Goal: Task Accomplishment & Management: Complete application form

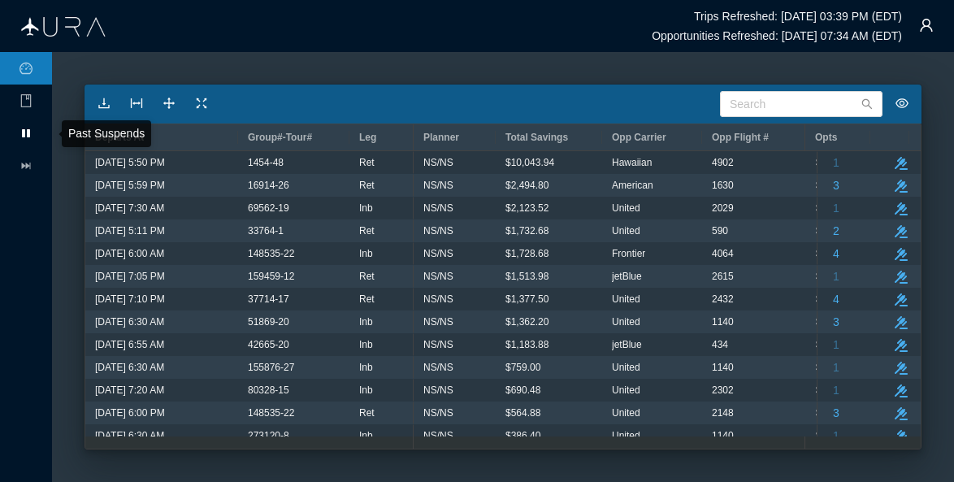
click at [29, 133] on icon at bounding box center [26, 133] width 8 height 8
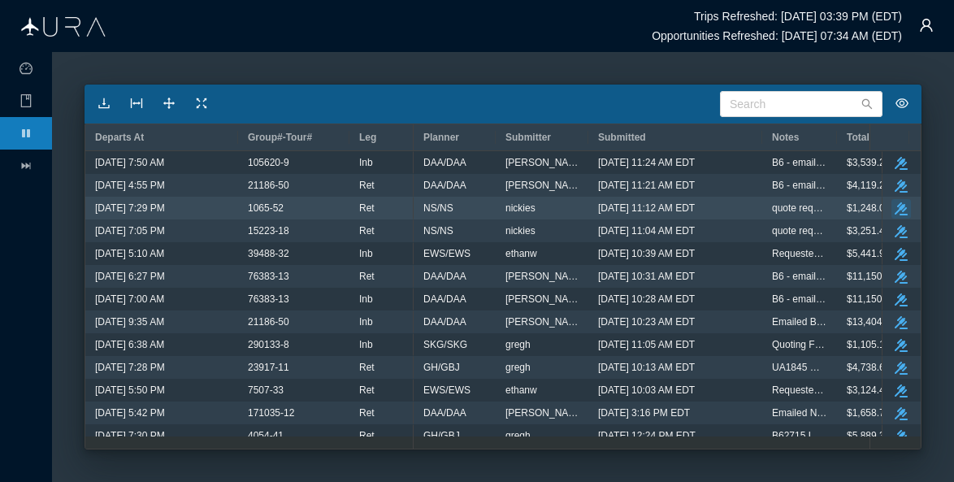
click at [895, 206] on icon "take-action" at bounding box center [901, 208] width 13 height 13
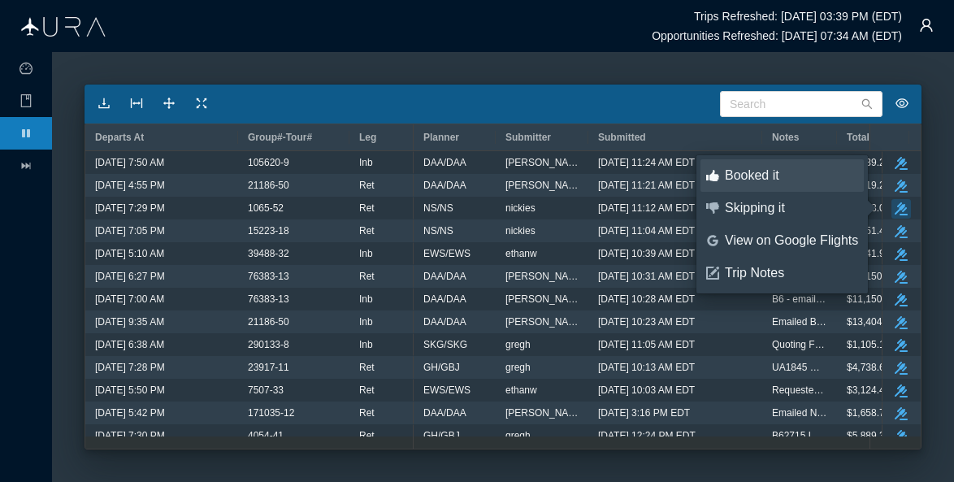
click at [767, 180] on div "Booked it" at bounding box center [791, 176] width 133 height 18
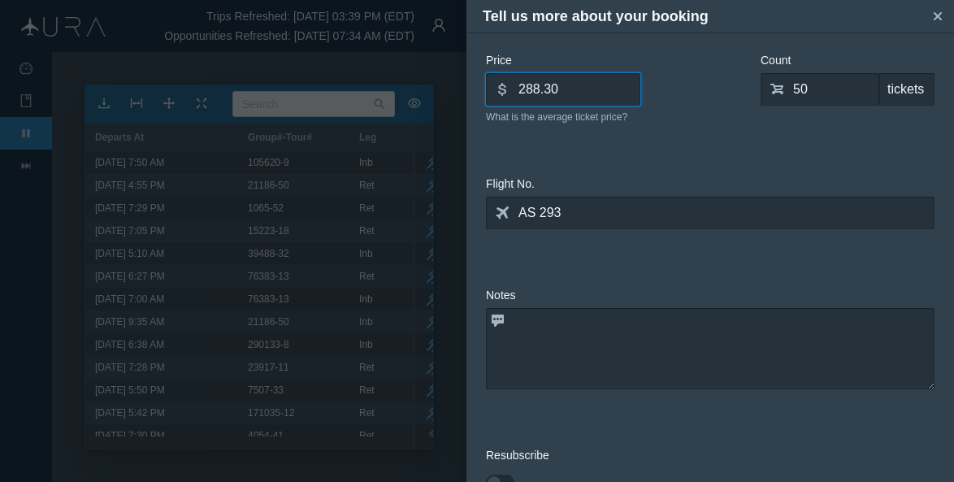
drag, startPoint x: 593, startPoint y: 92, endPoint x: 503, endPoint y: 92, distance: 90.2
click at [503, 92] on div "dollar 288.30" at bounding box center [563, 89] width 154 height 33
type input "238.80"
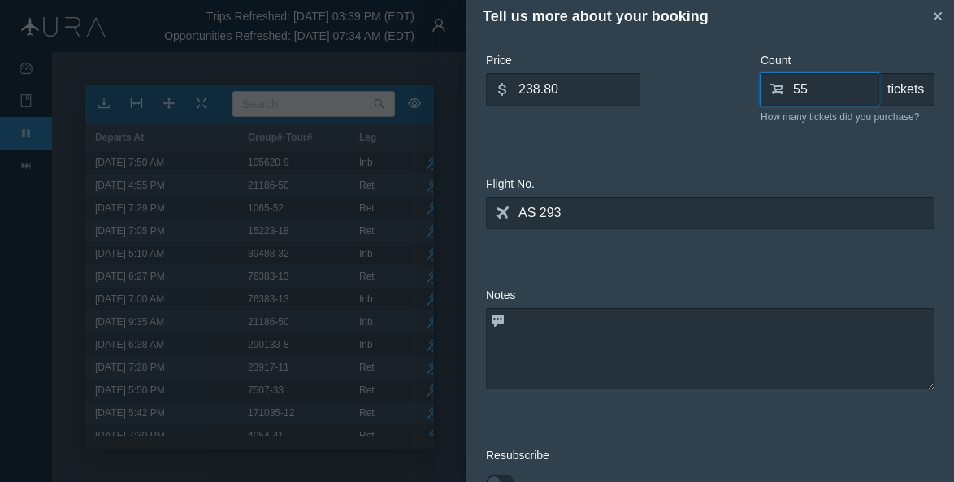
type input "55"
drag, startPoint x: 831, startPoint y: 149, endPoint x: 946, endPoint y: 191, distance: 122.9
click at [946, 191] on div "Price dollar 238.80 What is the average ticket price? Count shopping-cart 55 ti…" at bounding box center [711, 258] width 488 height 450
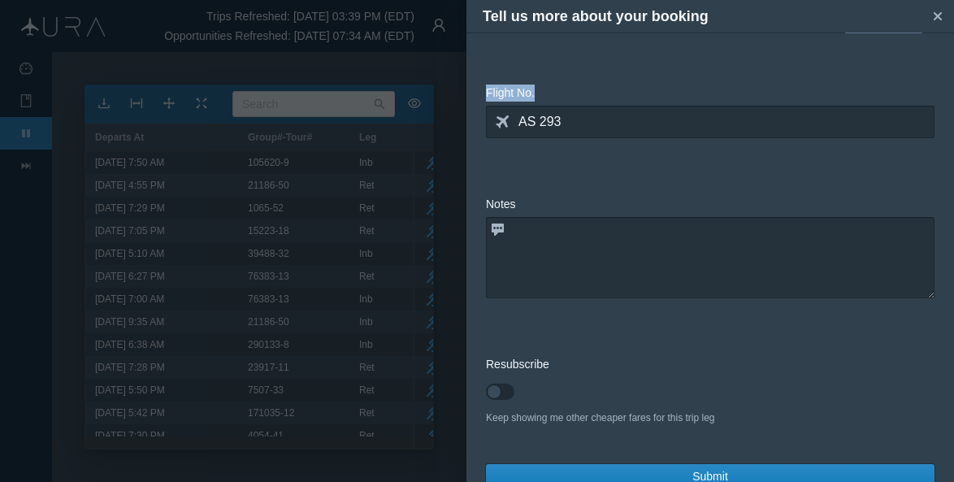
scroll to position [117, 0]
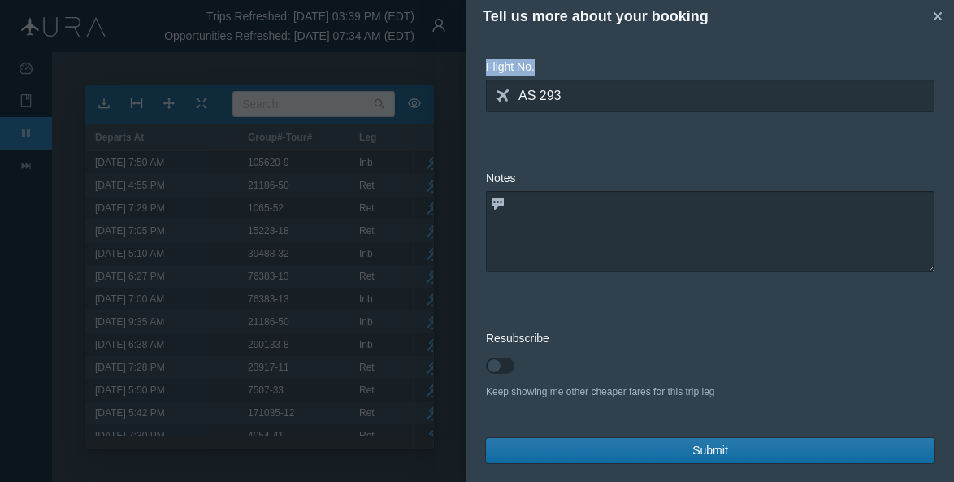
click at [708, 450] on span "Submit" at bounding box center [711, 450] width 36 height 17
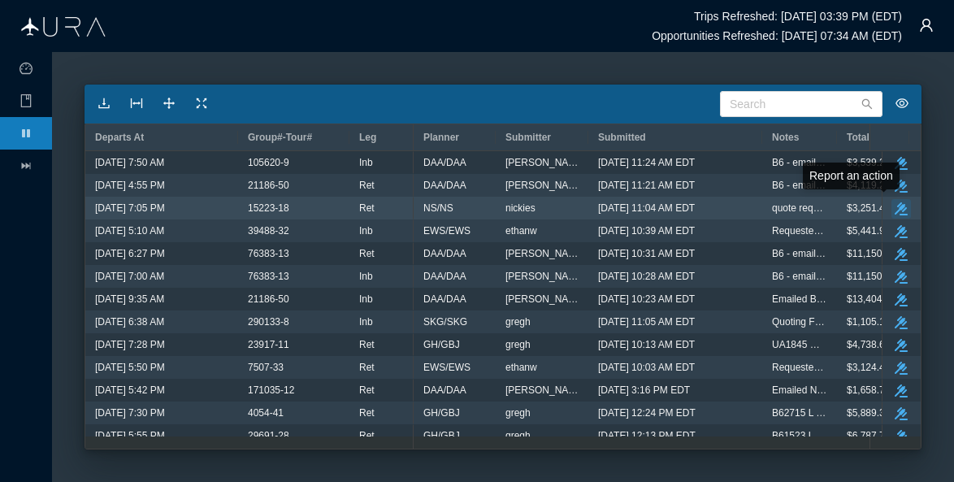
click at [895, 204] on icon "take-action" at bounding box center [901, 208] width 13 height 13
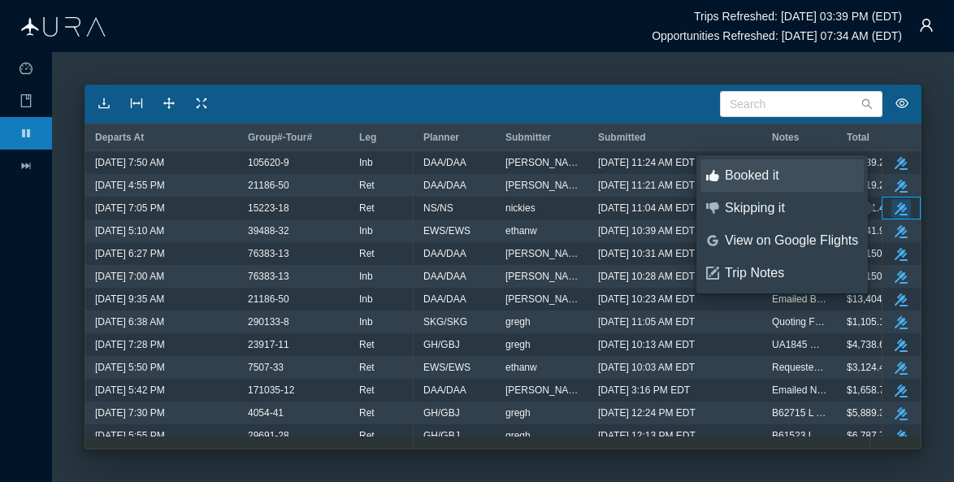
click at [735, 170] on div "Booked it" at bounding box center [791, 176] width 133 height 18
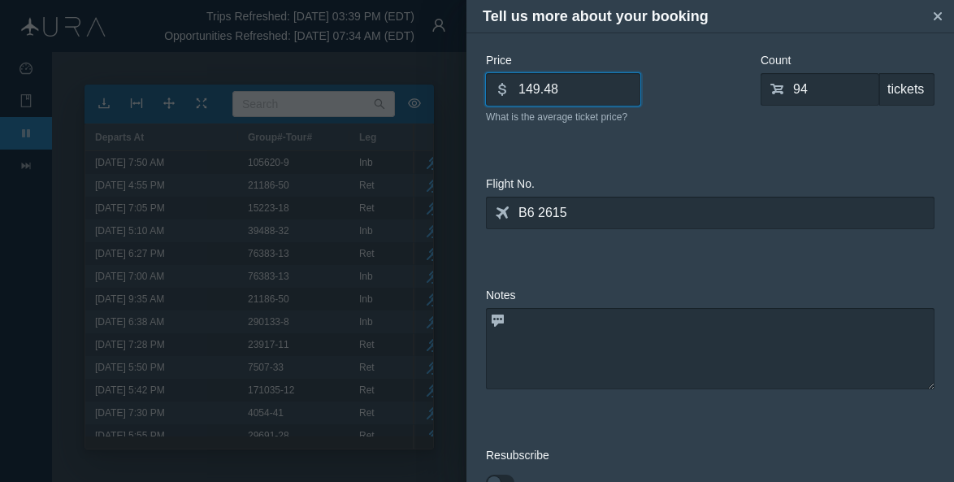
drag, startPoint x: 579, startPoint y: 90, endPoint x: 511, endPoint y: 85, distance: 68.5
click at [511, 85] on input "149.48" at bounding box center [563, 89] width 154 height 33
type input "235.68149.48"
click at [942, 9] on icon "small-cross" at bounding box center [938, 16] width 16 height 16
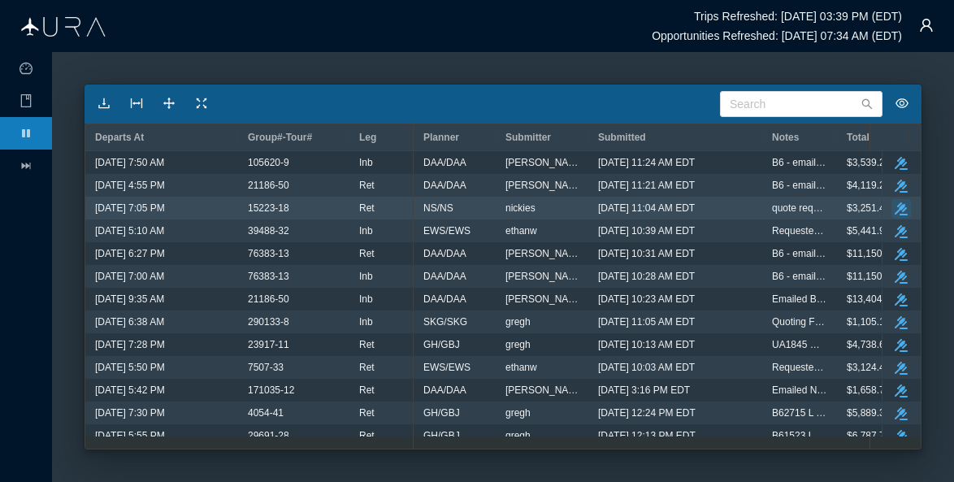
click at [895, 205] on icon "button" at bounding box center [901, 208] width 13 height 13
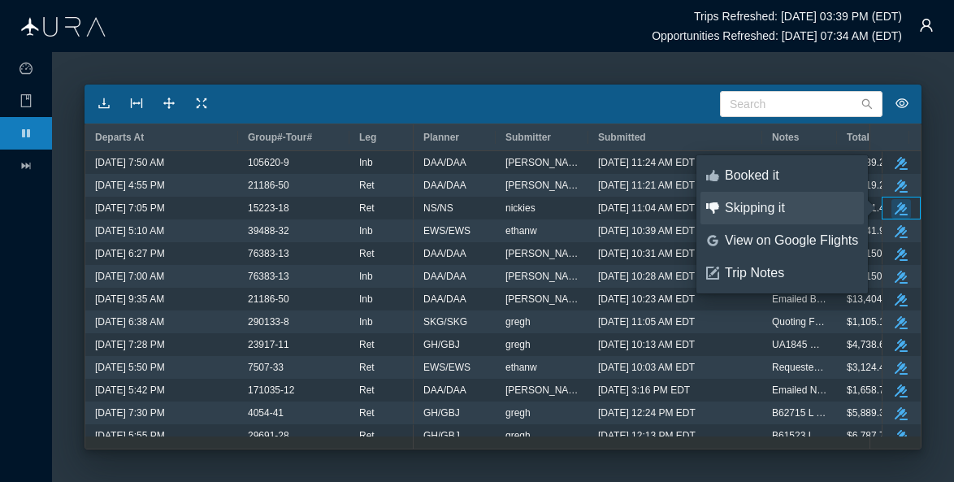
click at [752, 202] on div "Skipping it" at bounding box center [791, 208] width 133 height 18
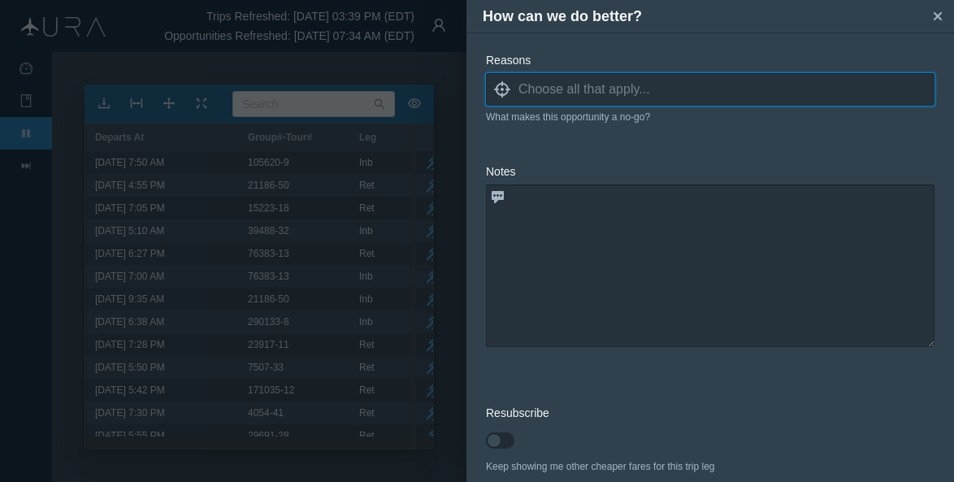
click at [567, 89] on input at bounding box center [727, 89] width 416 height 24
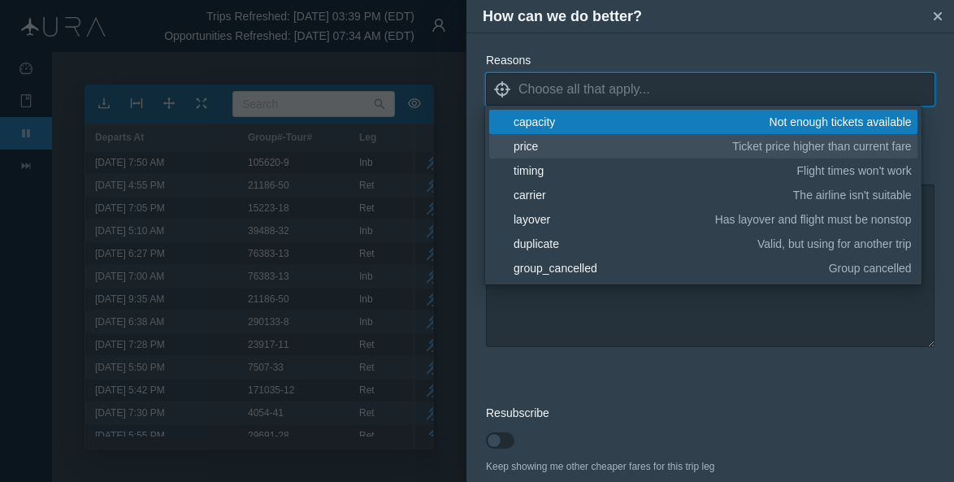
click at [530, 149] on div "price" at bounding box center [620, 146] width 213 height 16
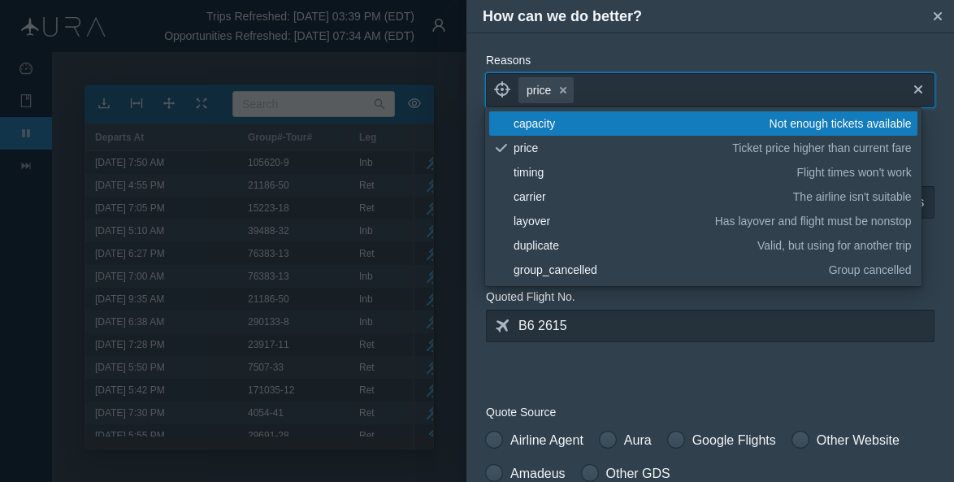
click at [702, 378] on form "Reasons locate price small-cross cross blank capacity Not enough tickets availa…" at bounding box center [710, 488] width 449 height 872
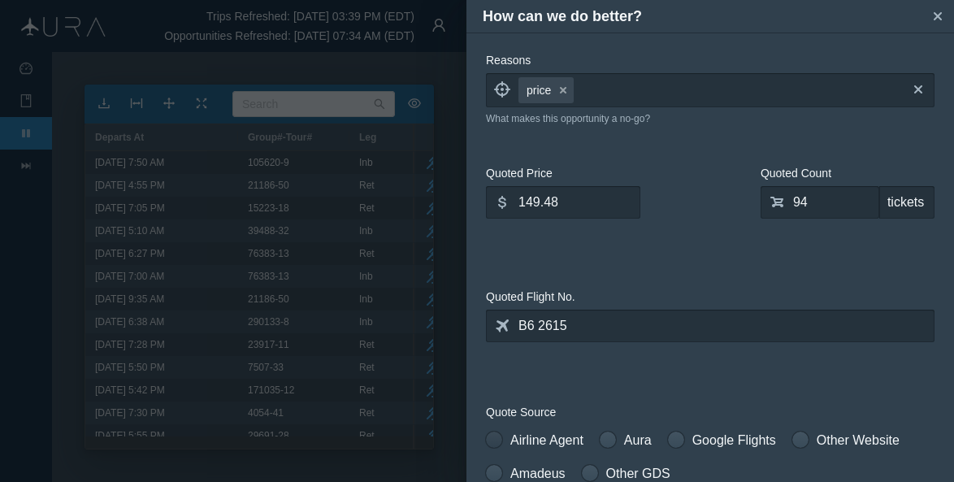
click at [502, 438] on span at bounding box center [494, 440] width 16 height 16
click at [498, 438] on input "Airline Agent" at bounding box center [491, 436] width 11 height 11
radio input "true"
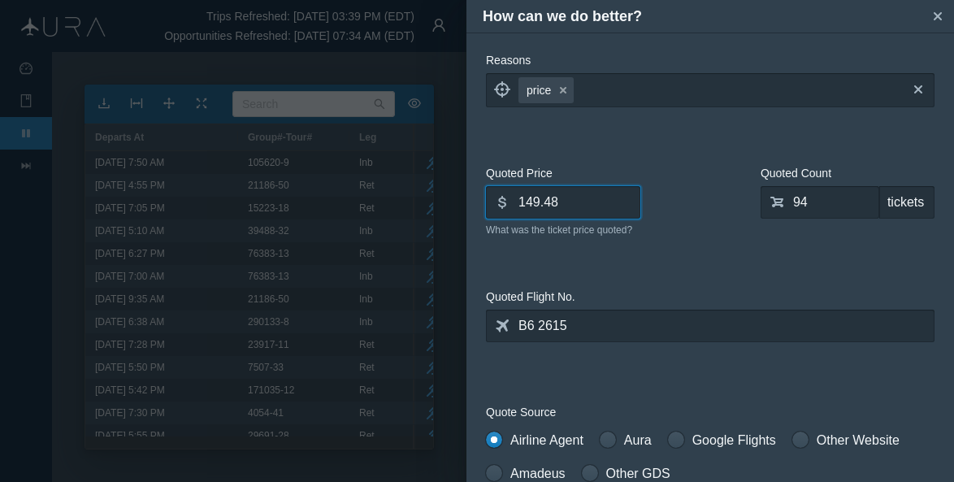
drag, startPoint x: 579, startPoint y: 210, endPoint x: 501, endPoint y: 203, distance: 78.3
click at [501, 203] on div "dollar 149.48" at bounding box center [563, 202] width 154 height 33
click at [501, 203] on icon "dollar" at bounding box center [502, 202] width 13 height 13
click at [602, 207] on input "149.48" at bounding box center [563, 202] width 154 height 33
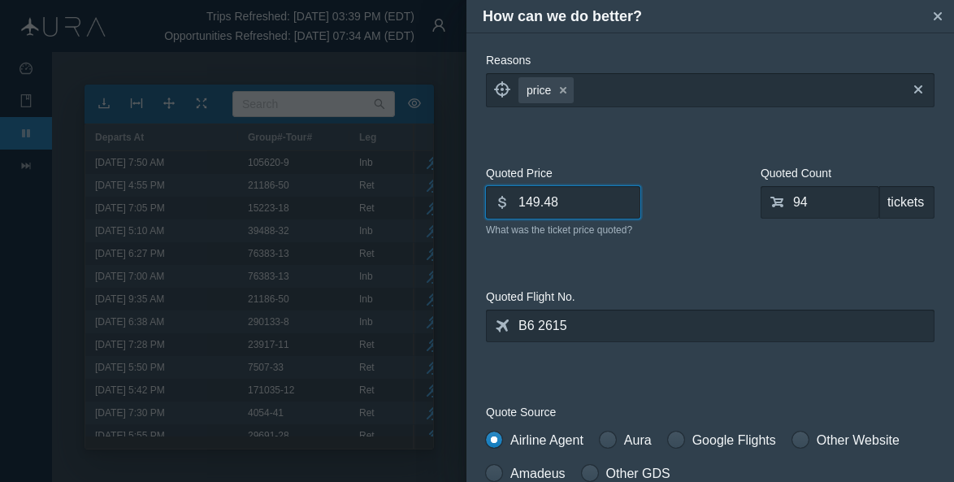
drag, startPoint x: 558, startPoint y: 198, endPoint x: 499, endPoint y: 198, distance: 58.5
click at [499, 198] on div "dollar 149.48" at bounding box center [563, 202] width 154 height 33
type input "235.68"
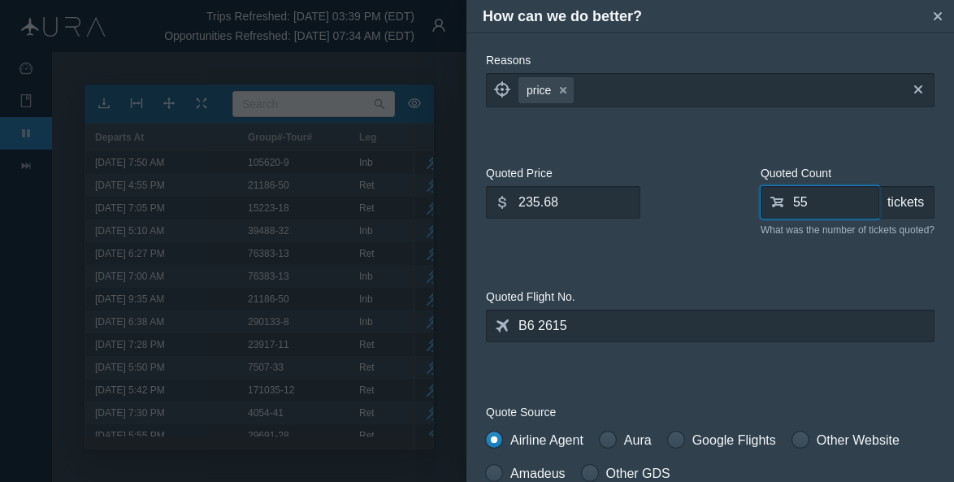
type input "55"
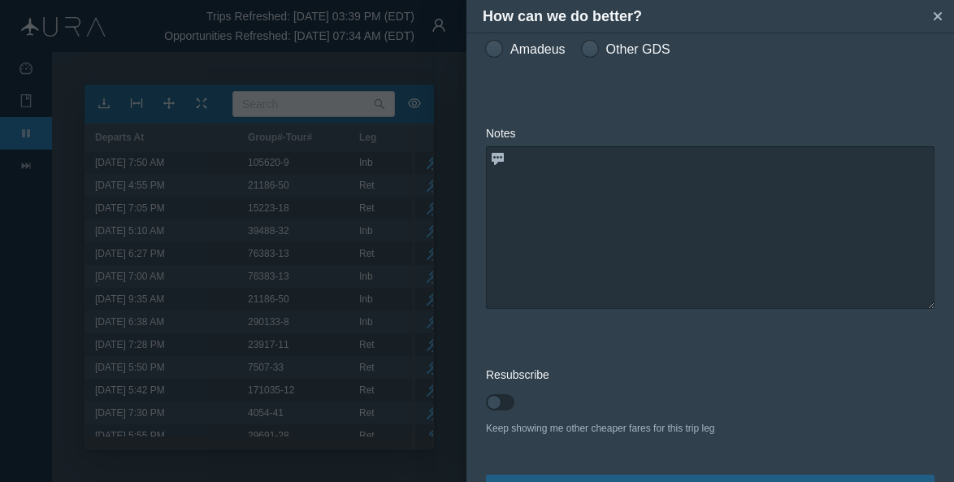
scroll to position [462, 0]
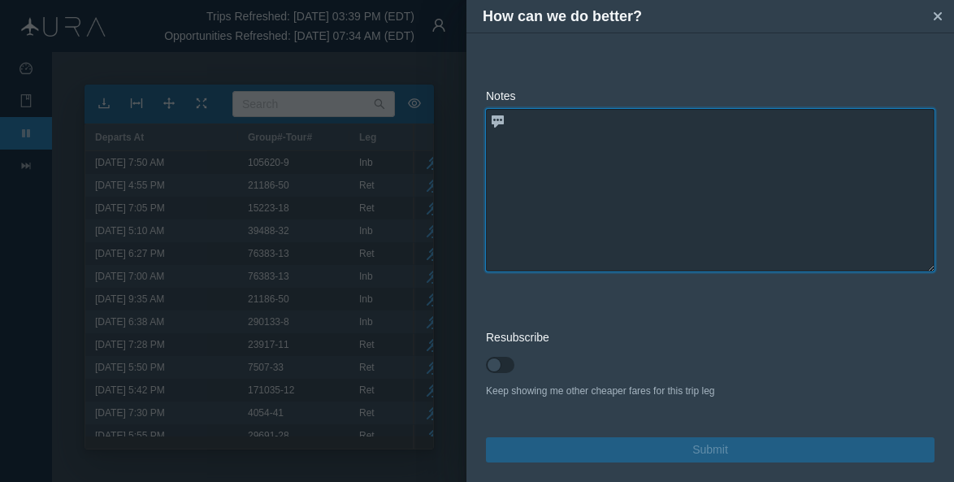
click at [739, 211] on textarea at bounding box center [710, 190] width 449 height 163
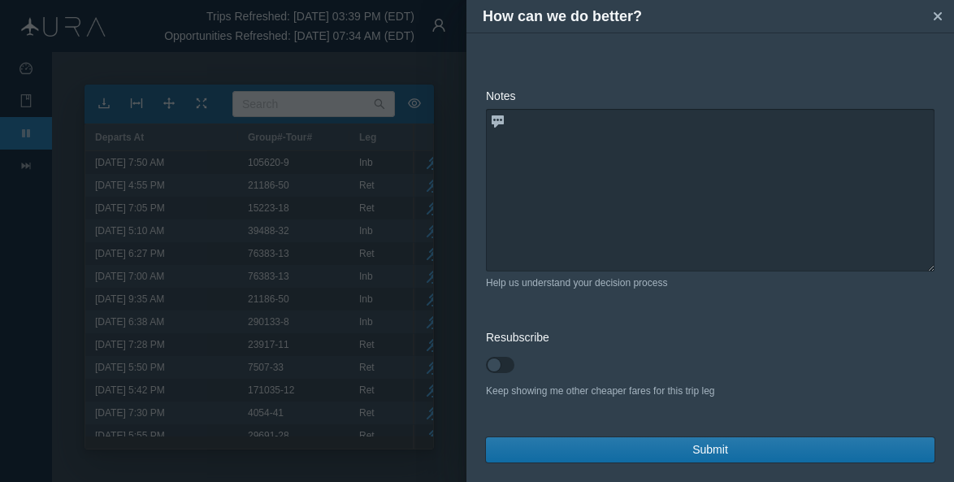
click at [709, 451] on span "Submit" at bounding box center [711, 449] width 36 height 17
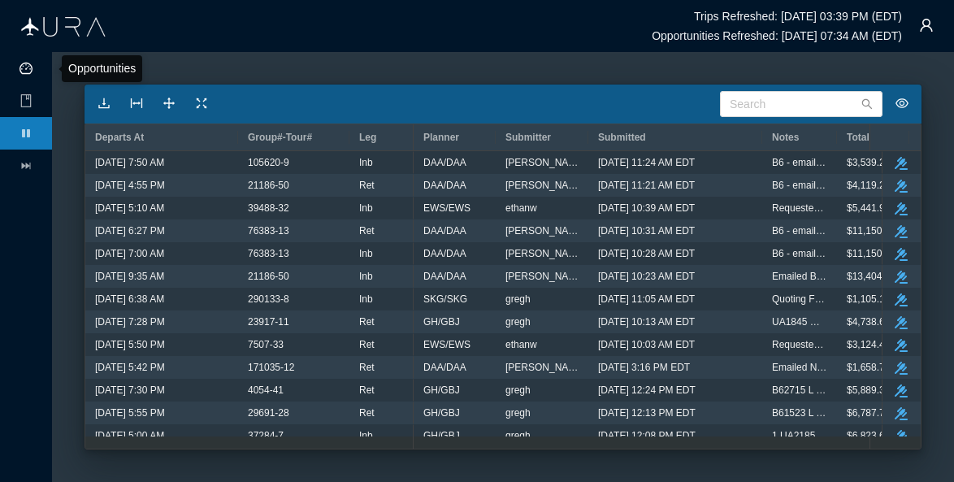
click at [26, 66] on icon "icon: dashboard" at bounding box center [26, 68] width 13 height 13
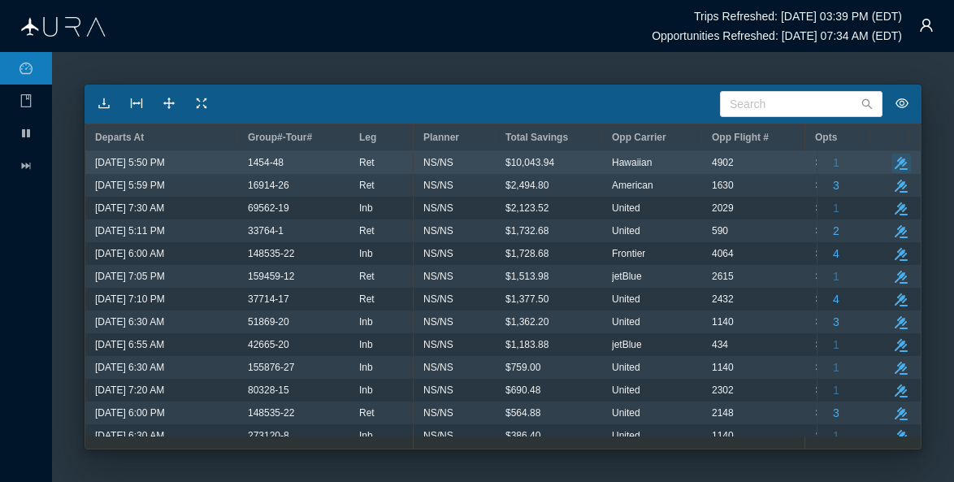
click at [895, 163] on icon "button" at bounding box center [901, 163] width 13 height 13
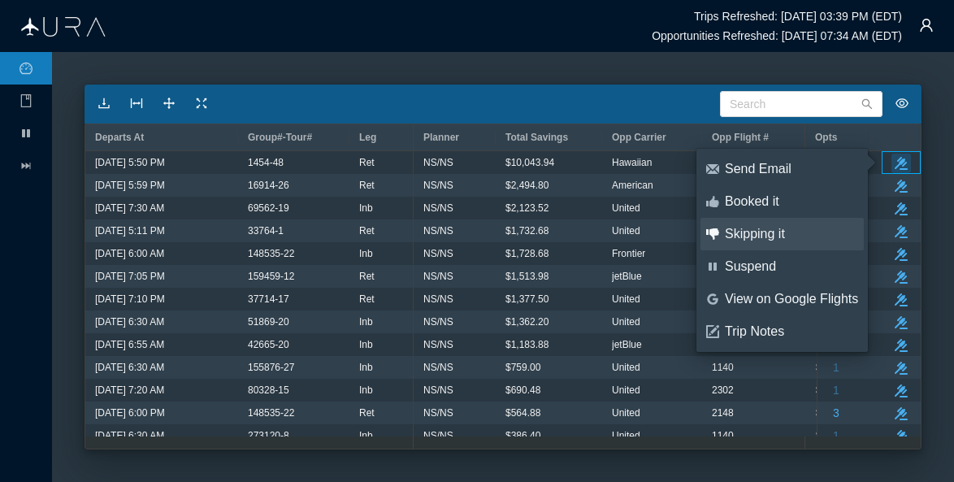
click at [760, 232] on div "Skipping it" at bounding box center [791, 234] width 133 height 18
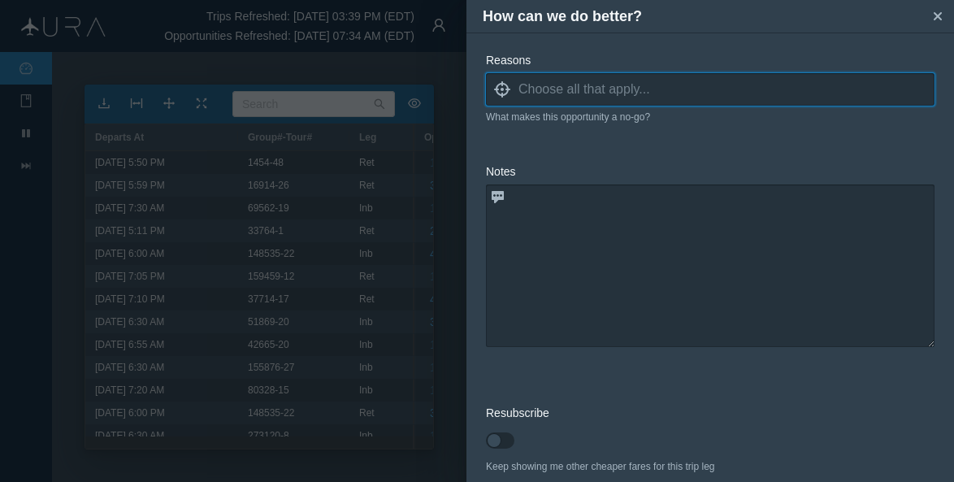
click at [556, 85] on input at bounding box center [727, 89] width 416 height 24
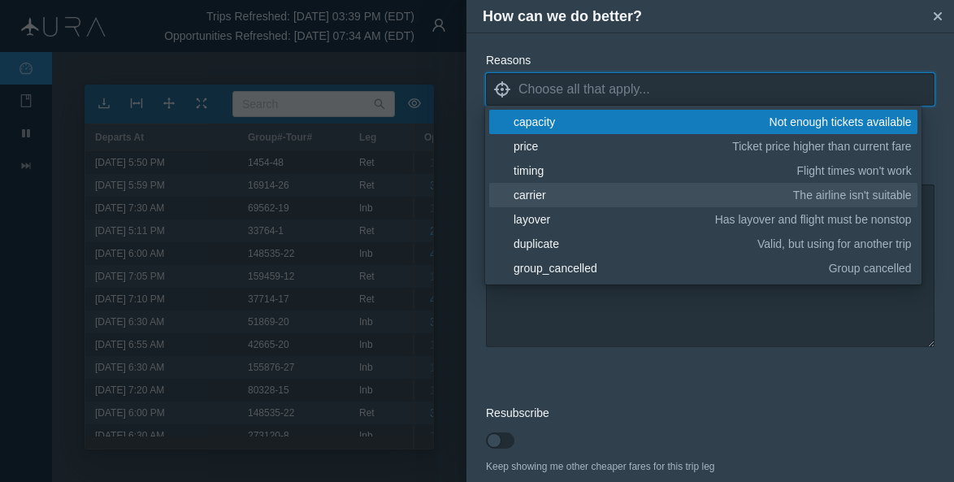
click at [532, 191] on div "carrier" at bounding box center [651, 195] width 274 height 16
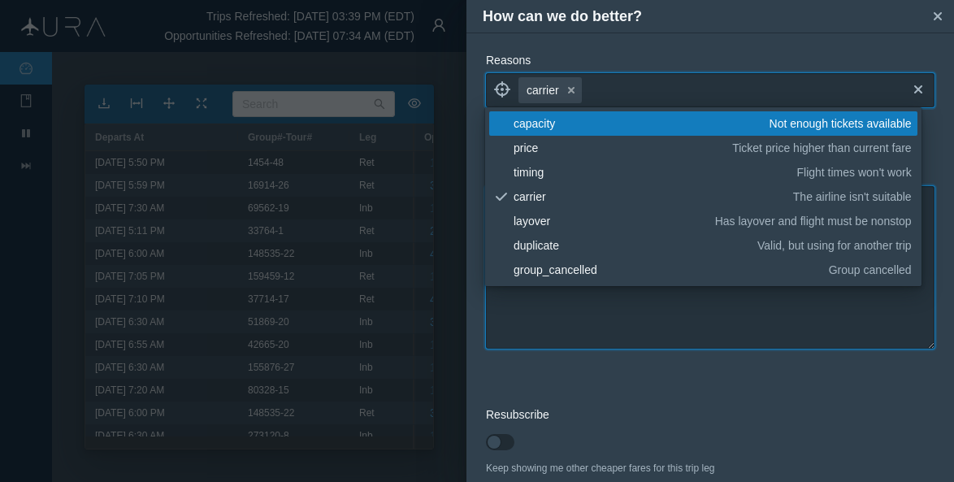
click at [577, 324] on textarea at bounding box center [710, 267] width 449 height 163
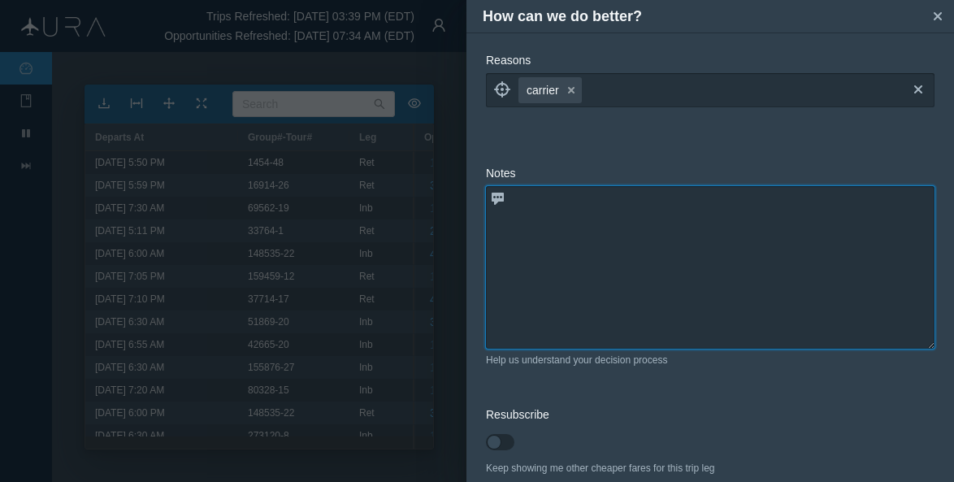
click at [577, 324] on textarea at bounding box center [710, 267] width 449 height 163
type textarea "t"
type textarea "T"
type textarea "This is an AS flight I already have booked"
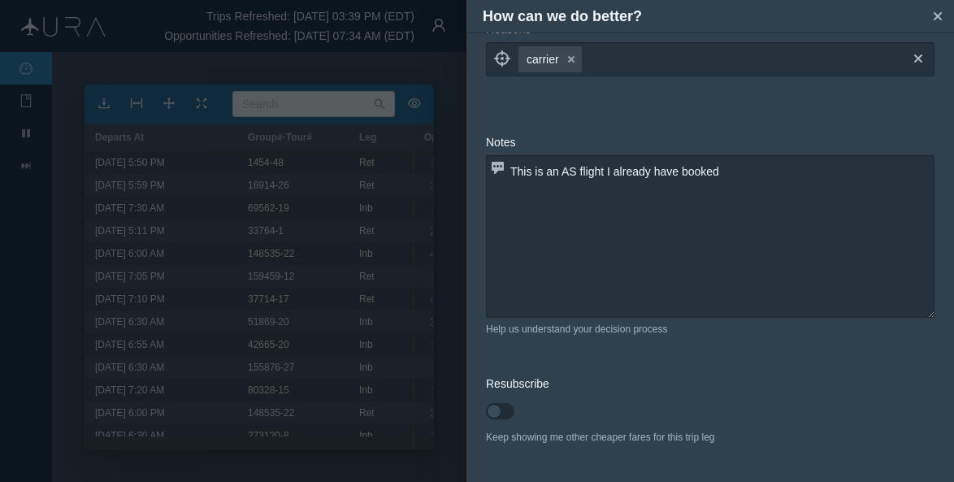
scroll to position [76, 0]
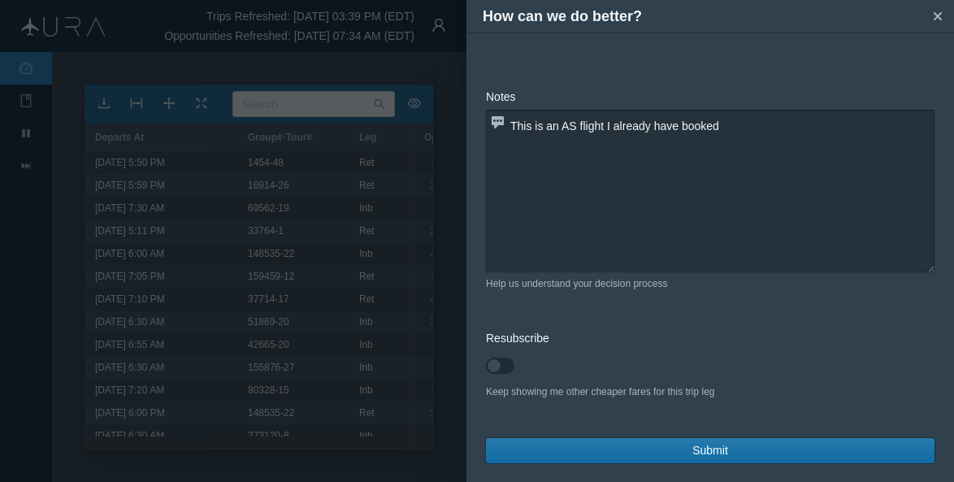
click at [665, 445] on button "Submit" at bounding box center [710, 450] width 449 height 25
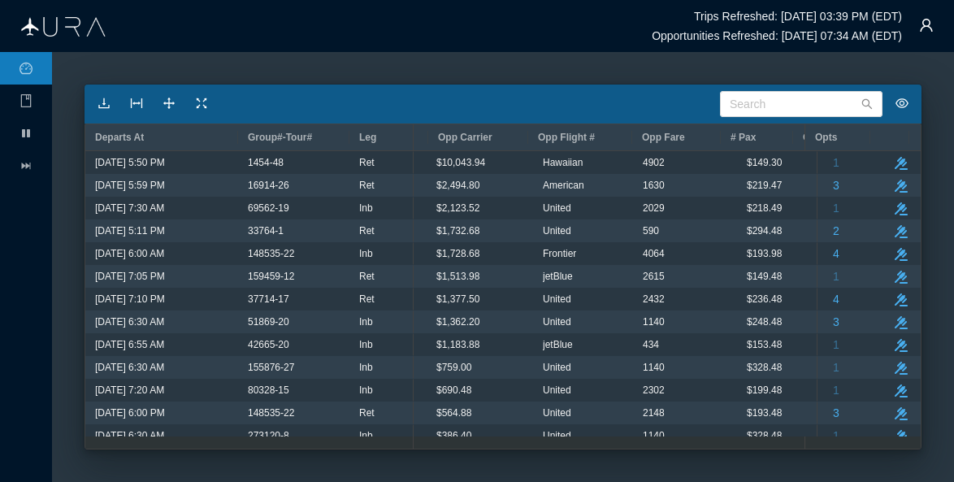
scroll to position [0, 0]
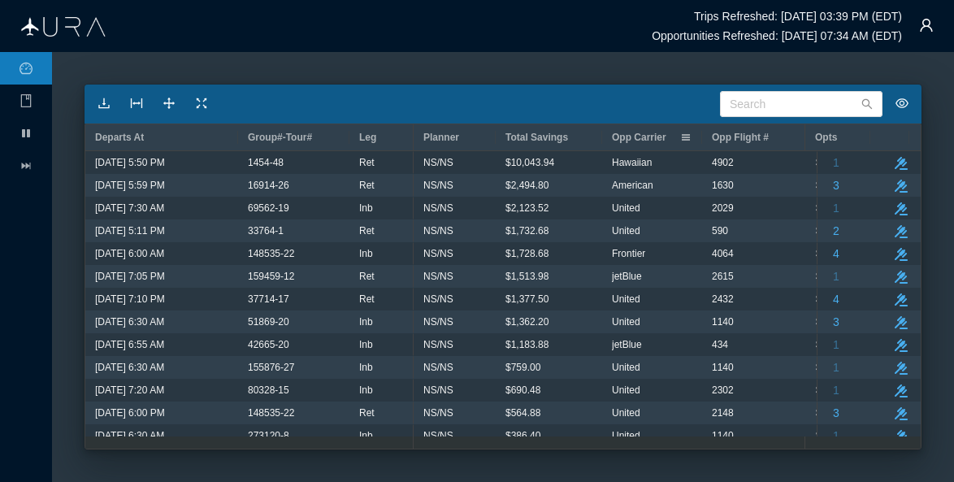
click at [628, 136] on span "Opp Carrier" at bounding box center [639, 137] width 54 height 11
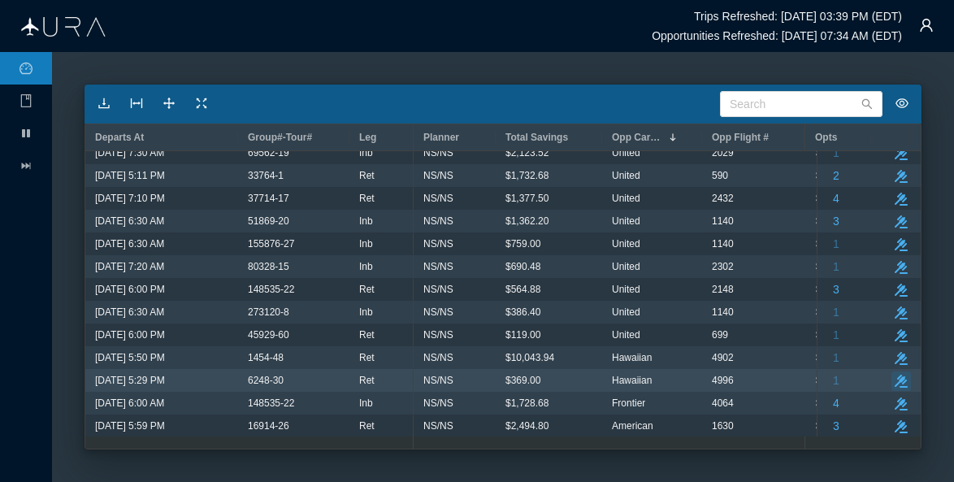
click at [895, 381] on icon "button" at bounding box center [901, 381] width 13 height 13
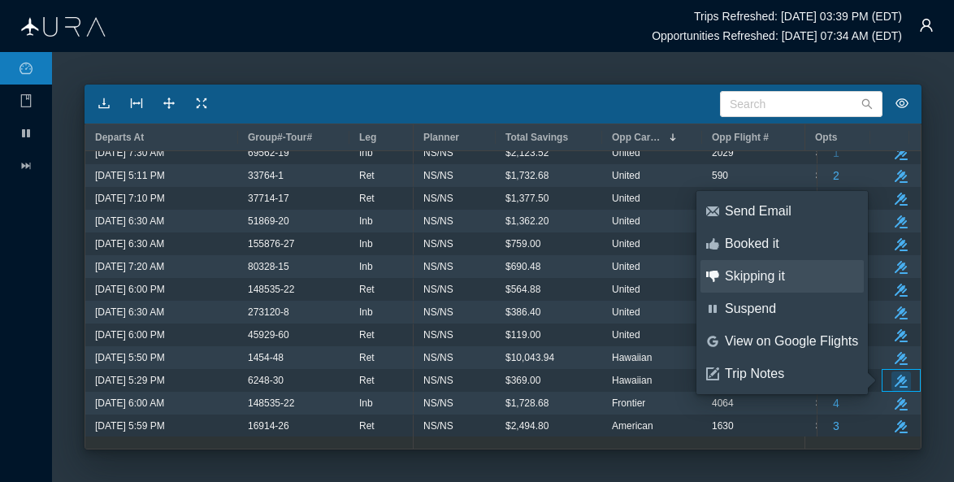
click at [753, 276] on div "Skipping it" at bounding box center [791, 276] width 133 height 18
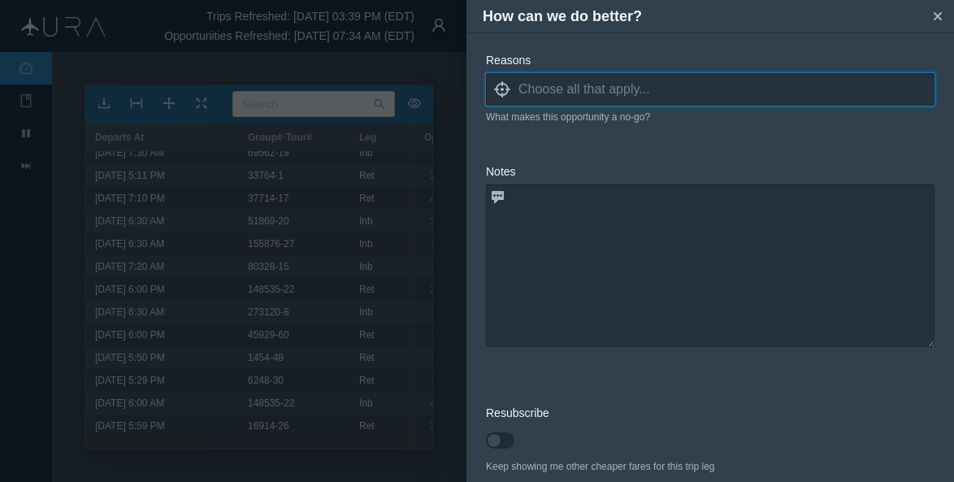
click at [640, 87] on input at bounding box center [727, 89] width 416 height 24
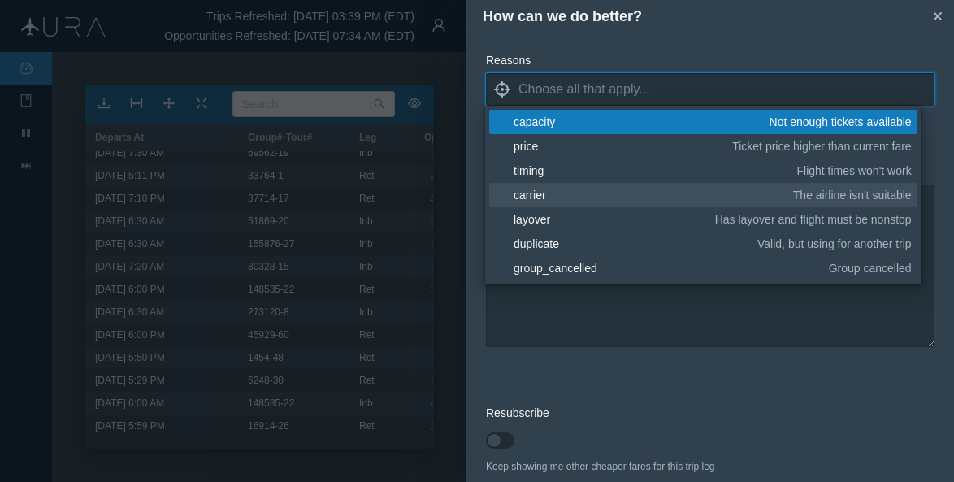
click at [535, 194] on div "carrier" at bounding box center [651, 195] width 274 height 16
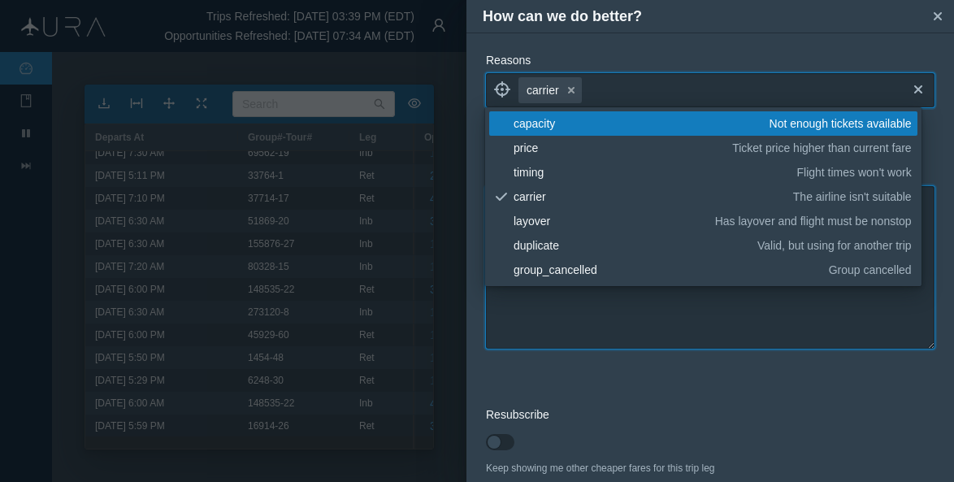
click at [563, 306] on textarea at bounding box center [710, 267] width 449 height 163
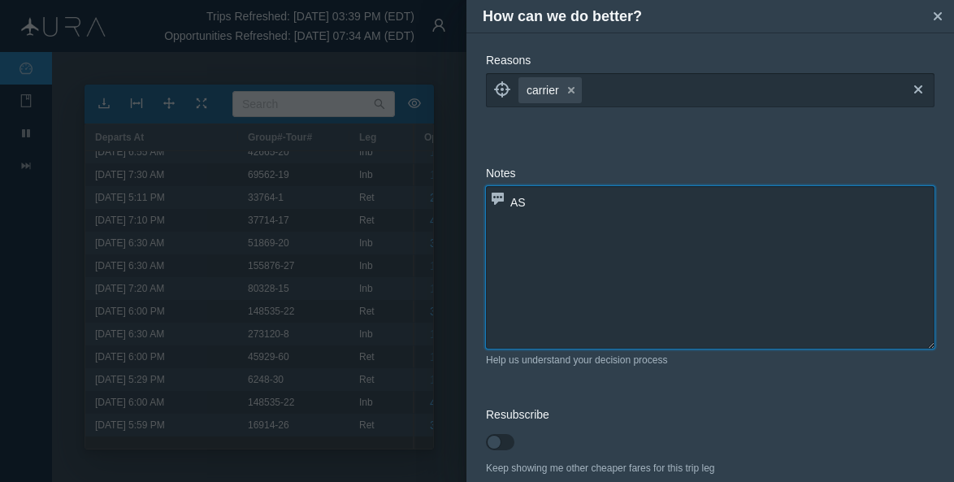
scroll to position [33, 0]
type textarea "AS flight I already have booked"
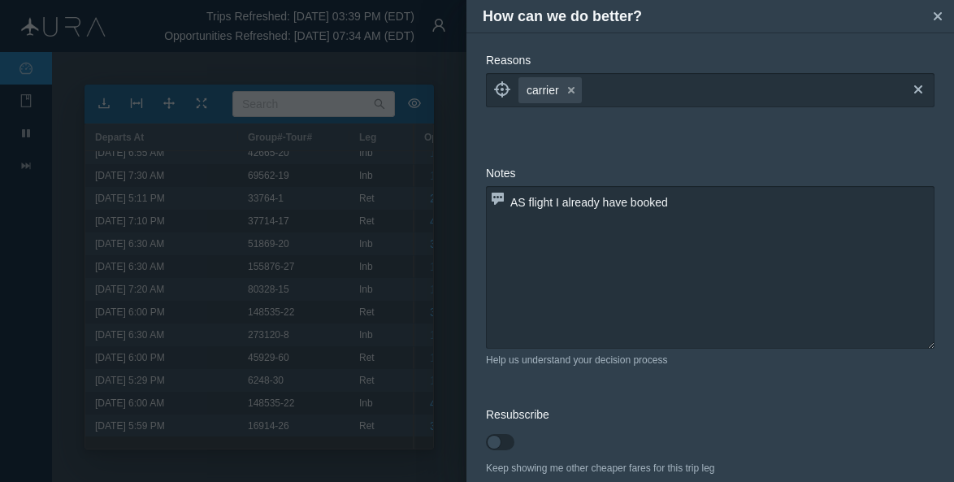
click at [759, 461] on div "Keep showing me other cheaper fares for this trip leg" at bounding box center [710, 468] width 449 height 15
click at [719, 461] on div "Keep showing me other cheaper fares for this trip leg" at bounding box center [710, 468] width 449 height 15
click at [684, 448] on form "Reasons locate carrier small-cross cross What makes this opportunity a no-go? N…" at bounding box center [710, 296] width 449 height 488
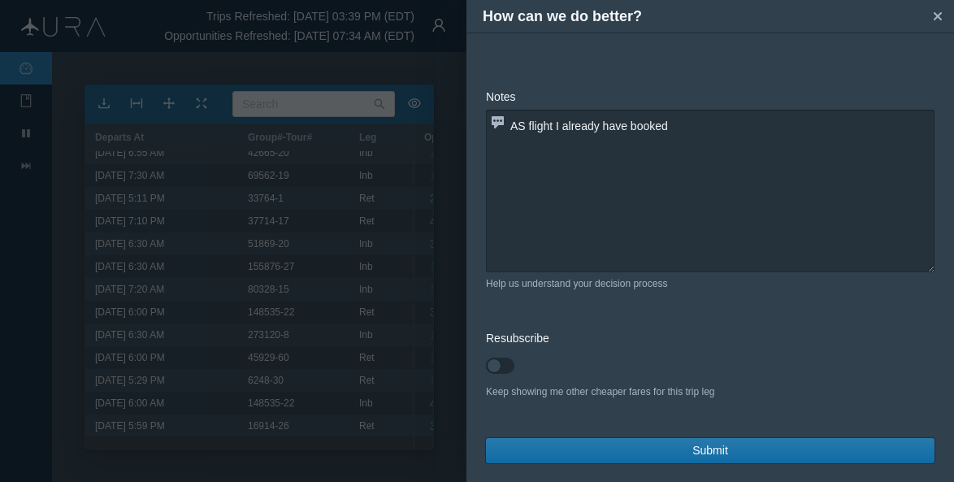
click at [676, 448] on button "Submit" at bounding box center [710, 450] width 449 height 25
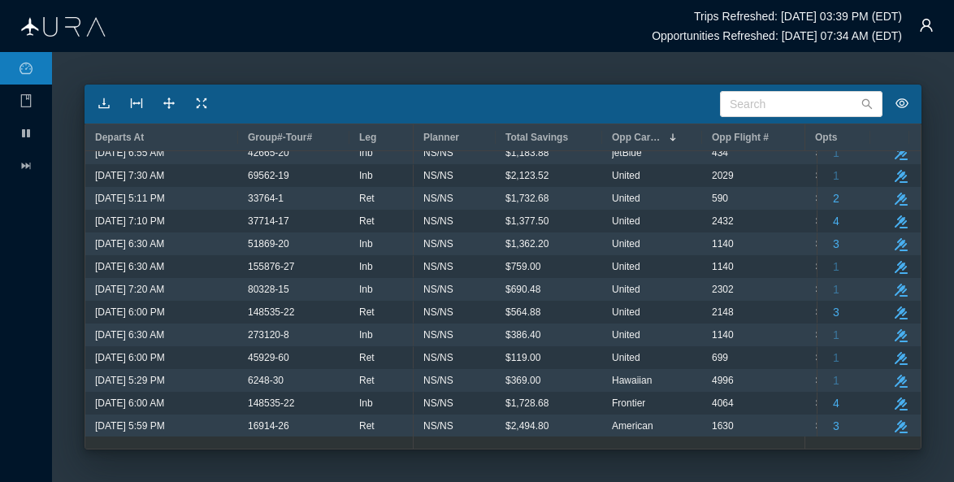
scroll to position [0, 0]
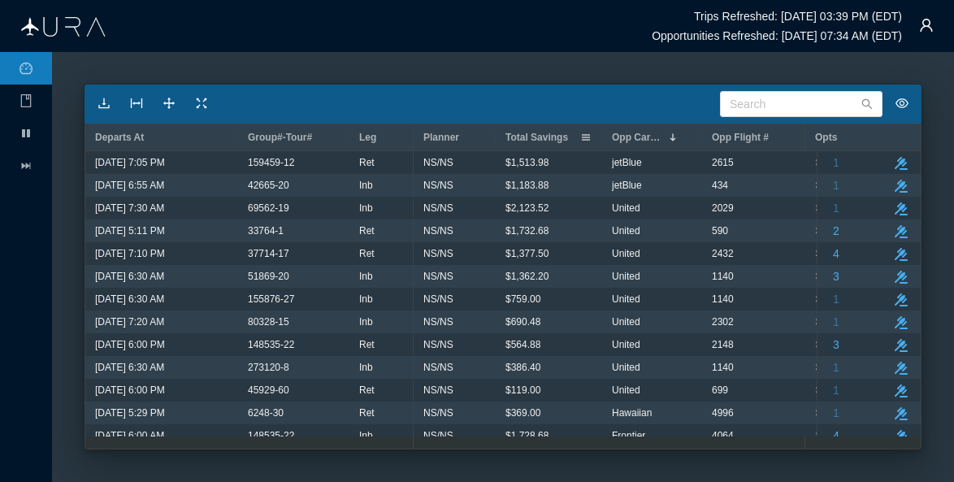
click at [524, 138] on span "Total Savings" at bounding box center [537, 137] width 63 height 11
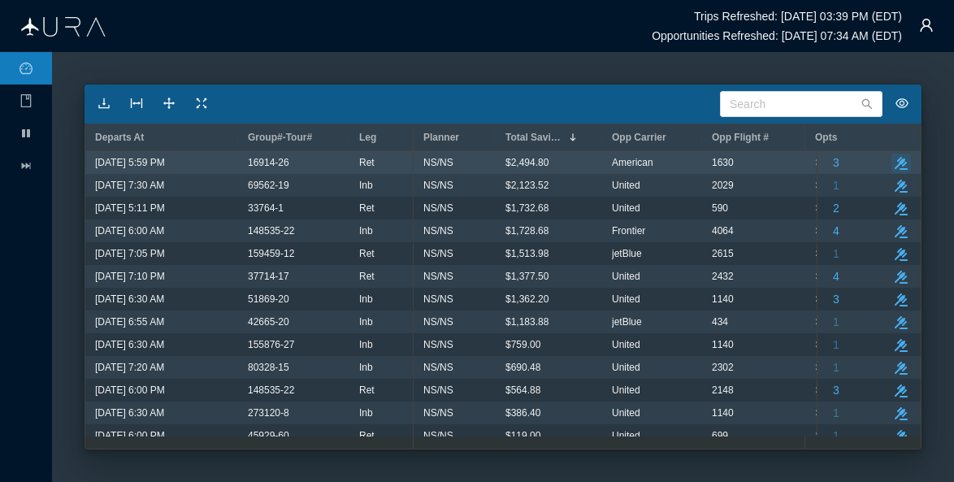
click at [895, 159] on icon "button" at bounding box center [901, 163] width 13 height 13
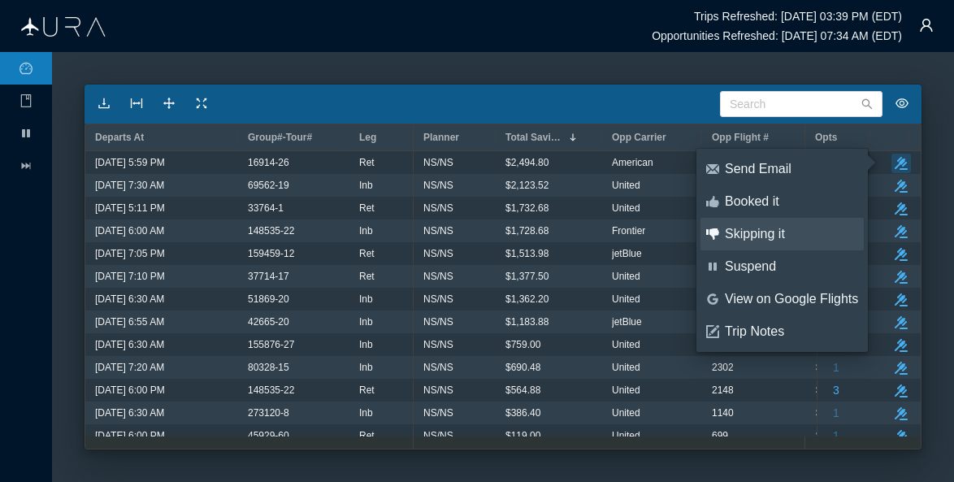
click at [756, 235] on div "Skipping it" at bounding box center [791, 234] width 133 height 18
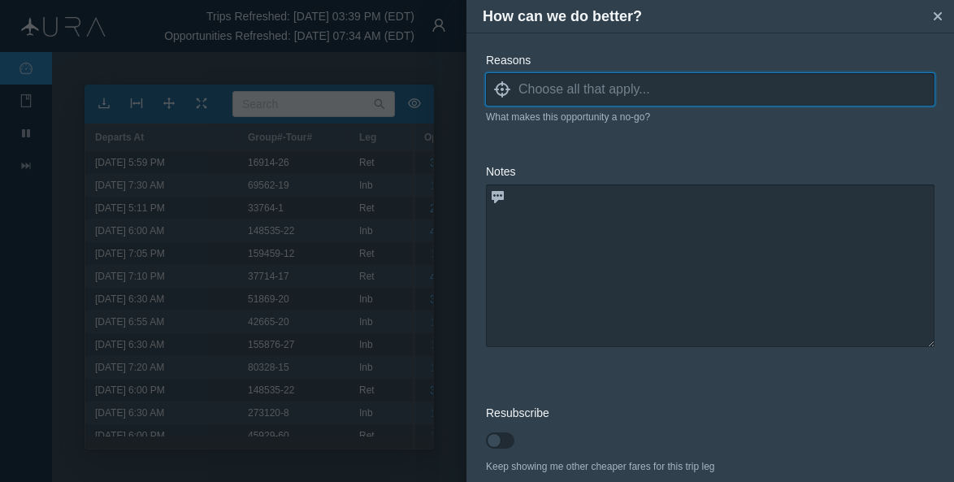
click at [553, 89] on input at bounding box center [727, 89] width 416 height 24
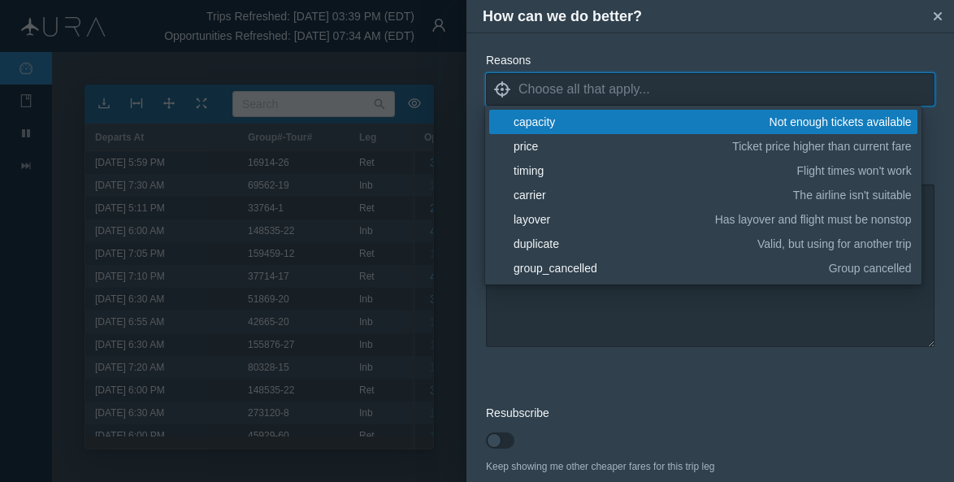
click at [543, 121] on div "capacity" at bounding box center [639, 122] width 250 height 16
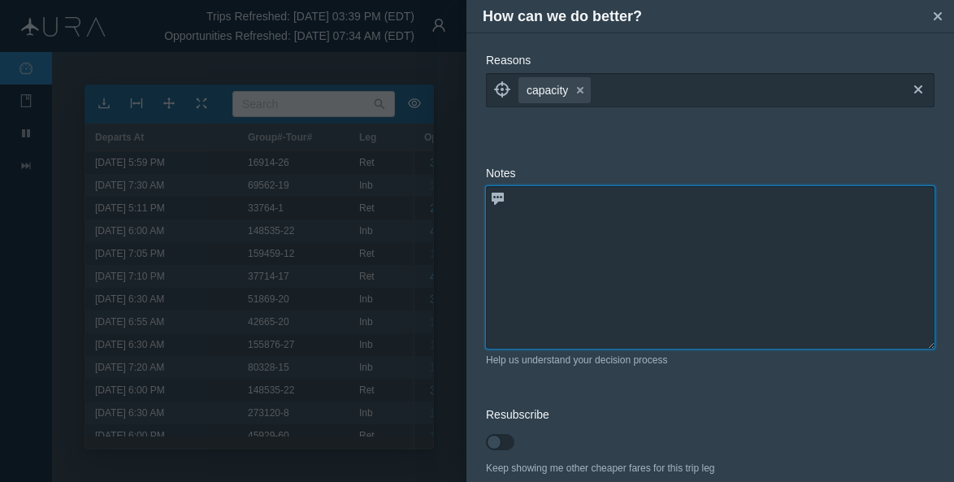
click at [575, 332] on textarea at bounding box center [710, 267] width 449 height 163
type textarea "only 23 seats available."
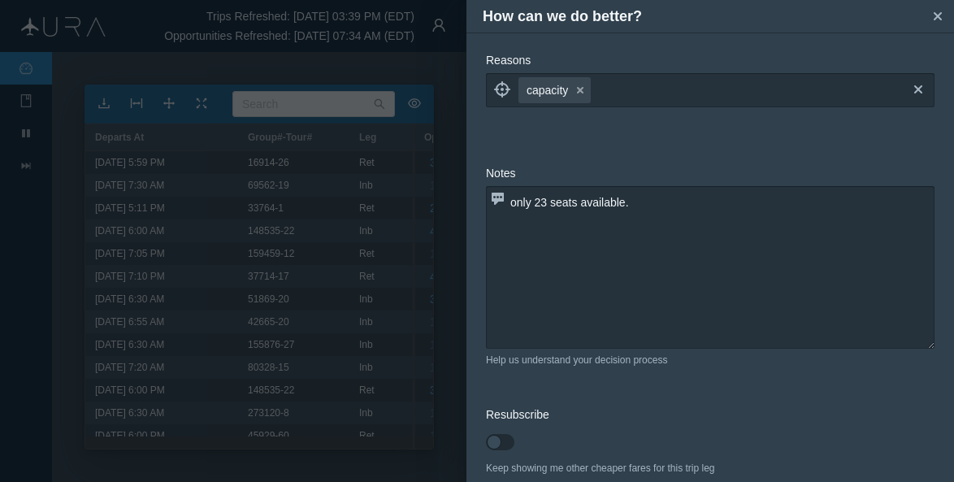
scroll to position [76, 0]
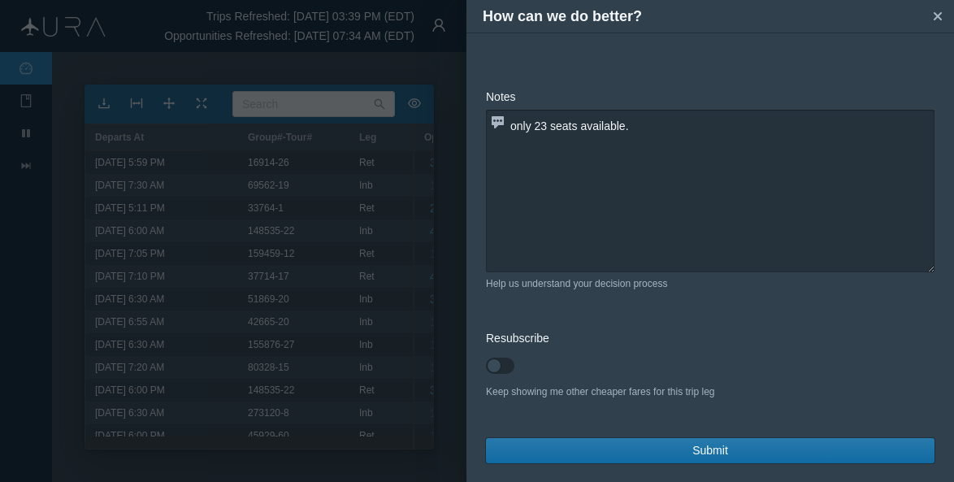
click at [711, 449] on span "Submit" at bounding box center [711, 450] width 36 height 17
